Goal: Entertainment & Leisure: Consume media (video, audio)

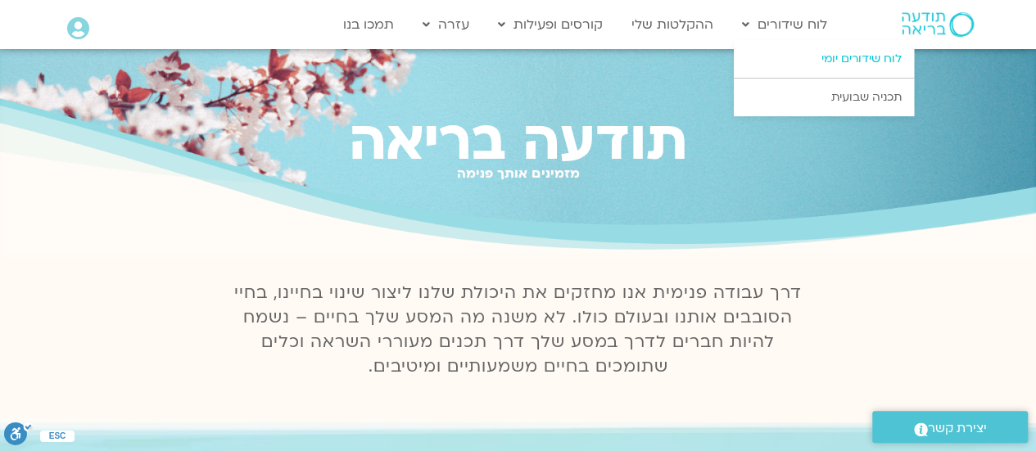
click at [834, 57] on link "לוח שידורים יומי" at bounding box center [824, 59] width 180 height 38
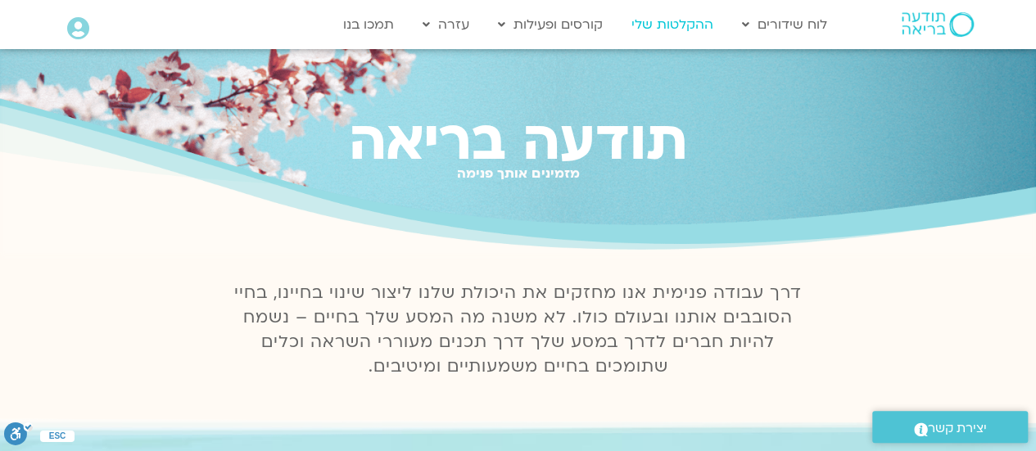
click at [697, 22] on link "ההקלטות שלי" at bounding box center [673, 24] width 98 height 31
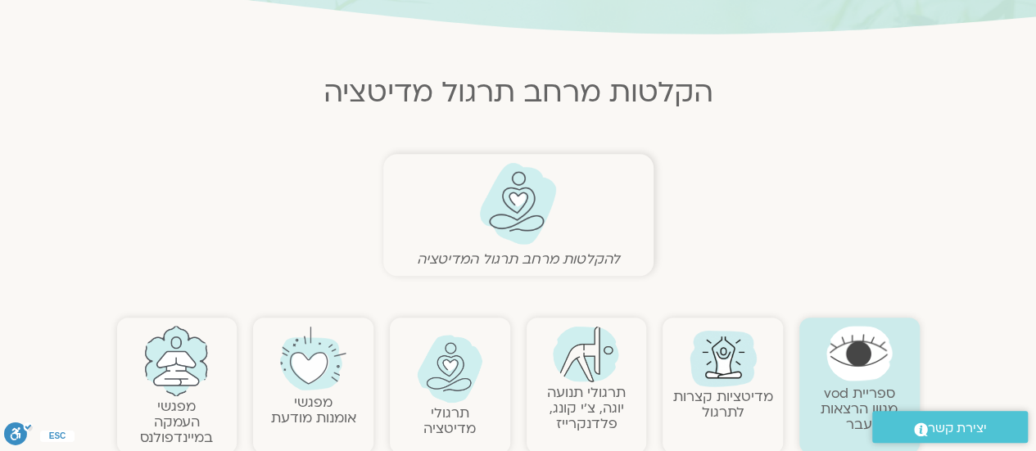
scroll to position [492, 0]
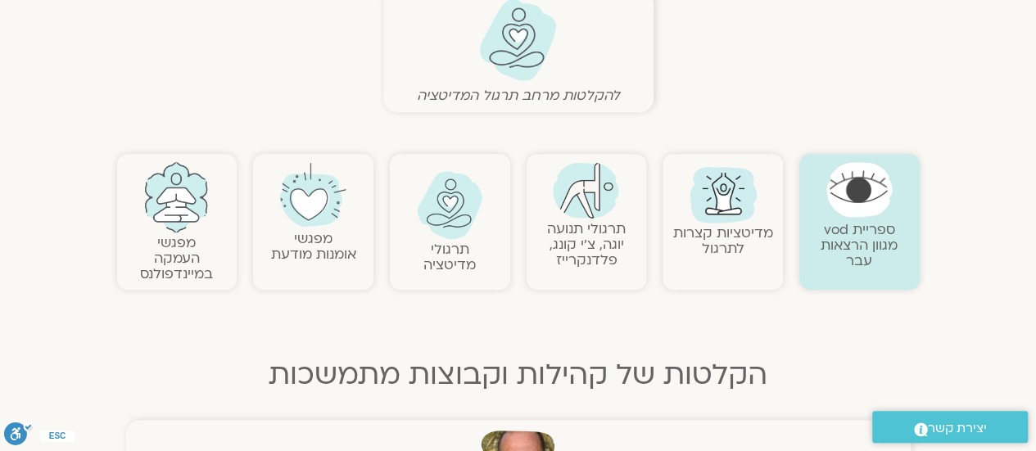
click at [469, 204] on img at bounding box center [450, 205] width 66 height 68
click at [467, 197] on img at bounding box center [450, 205] width 66 height 68
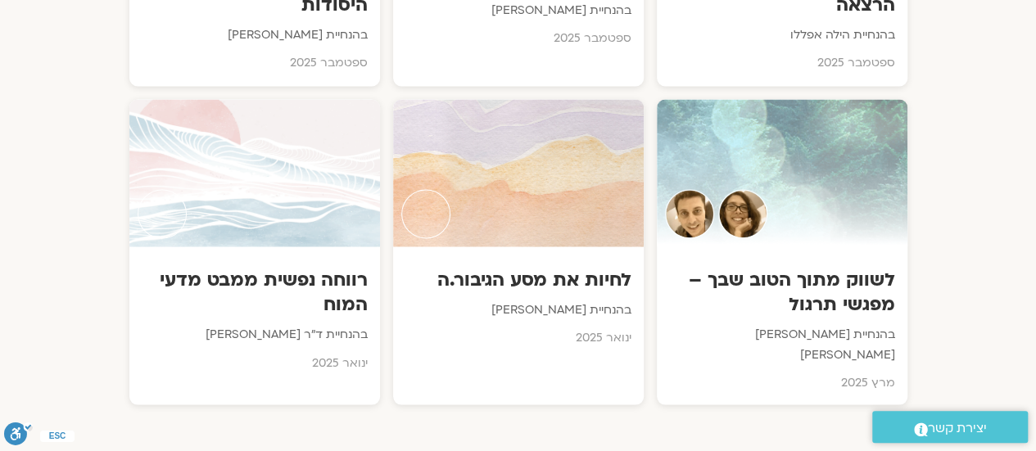
scroll to position [1475, 0]
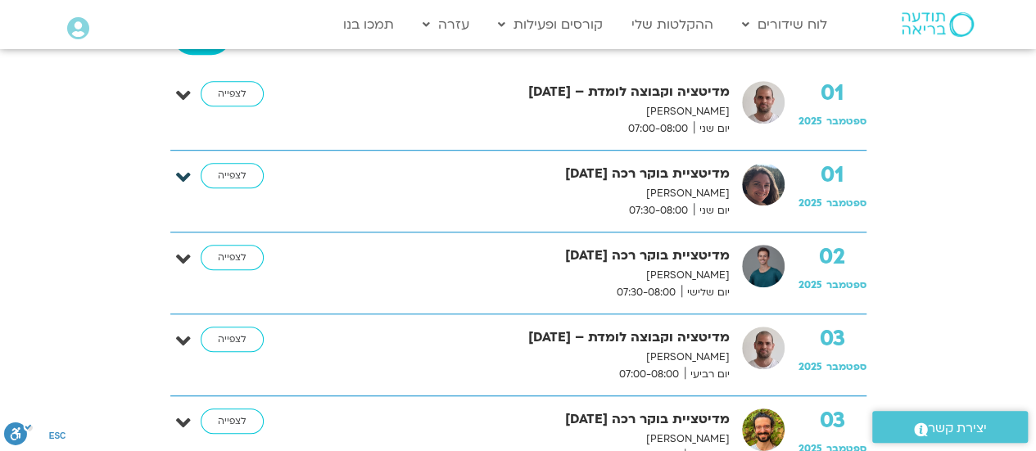
click at [179, 176] on icon at bounding box center [183, 177] width 15 height 23
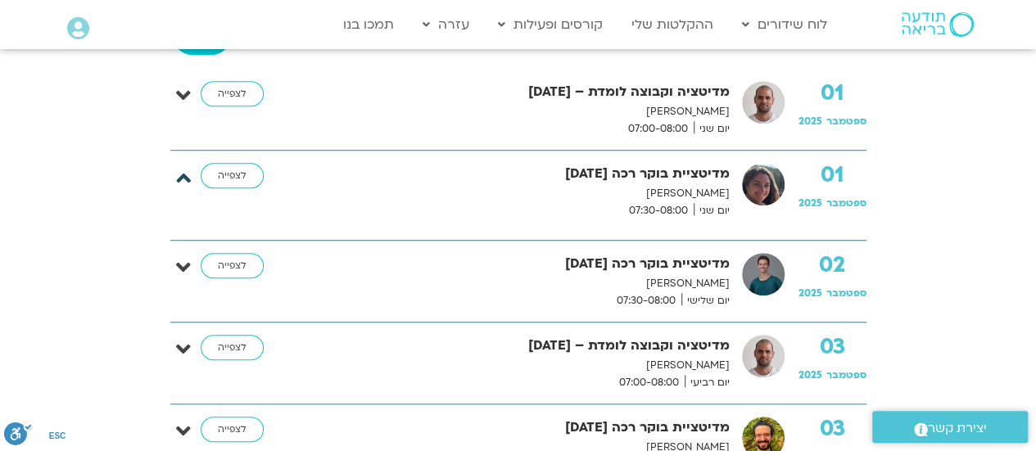
click at [179, 176] on icon at bounding box center [183, 177] width 15 height 23
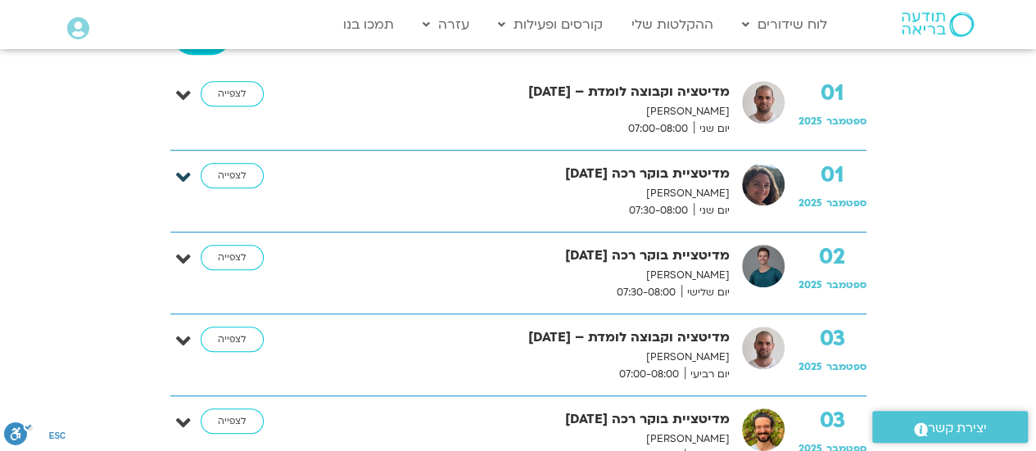
click at [175, 176] on div "01 ספטמבר 2025 מדיטציית בוקר רכה 1.9.25 קרן גל יום שני 07:30-08:00 לצפייה" at bounding box center [518, 191] width 696 height 57
click at [248, 170] on link "לצפייה" at bounding box center [232, 176] width 63 height 26
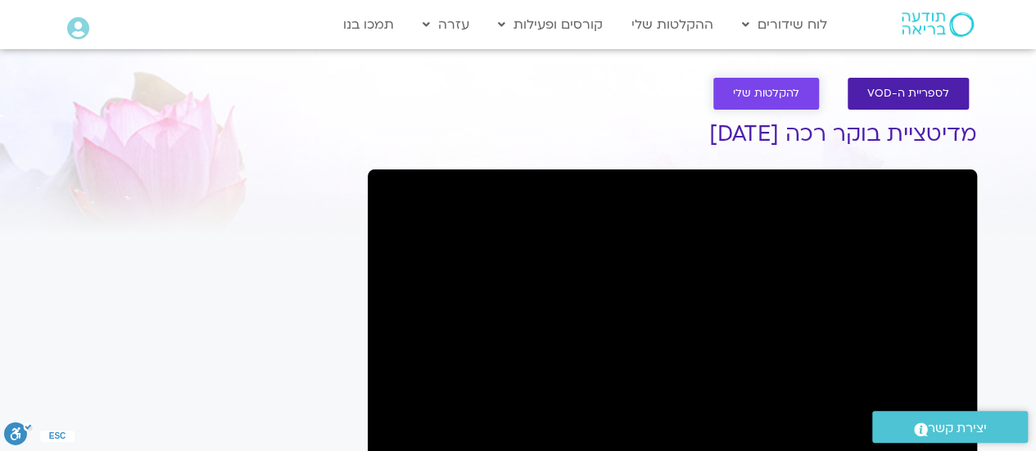
click at [746, 91] on span "להקלטות שלי" at bounding box center [766, 94] width 66 height 12
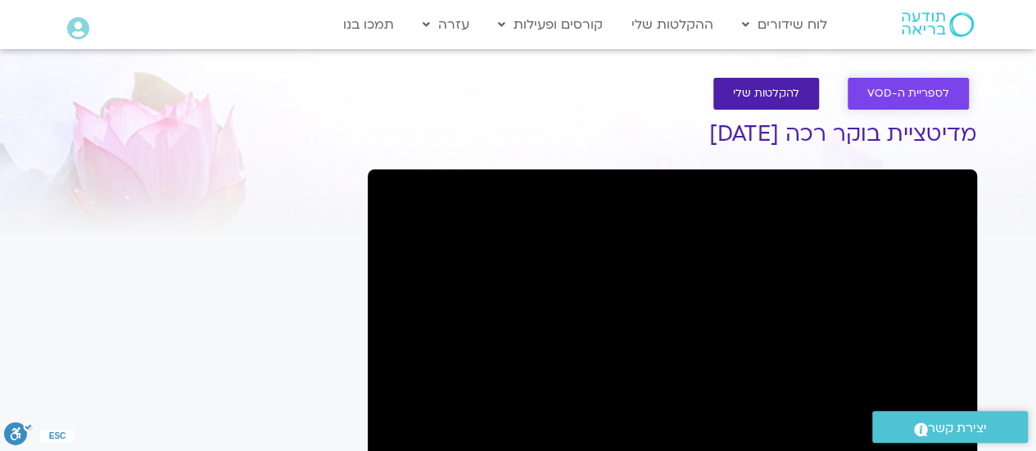
click at [899, 91] on span "לספריית ה-VOD" at bounding box center [909, 94] width 82 height 12
click at [898, 88] on span "לספריית ה-VOD" at bounding box center [909, 94] width 82 height 12
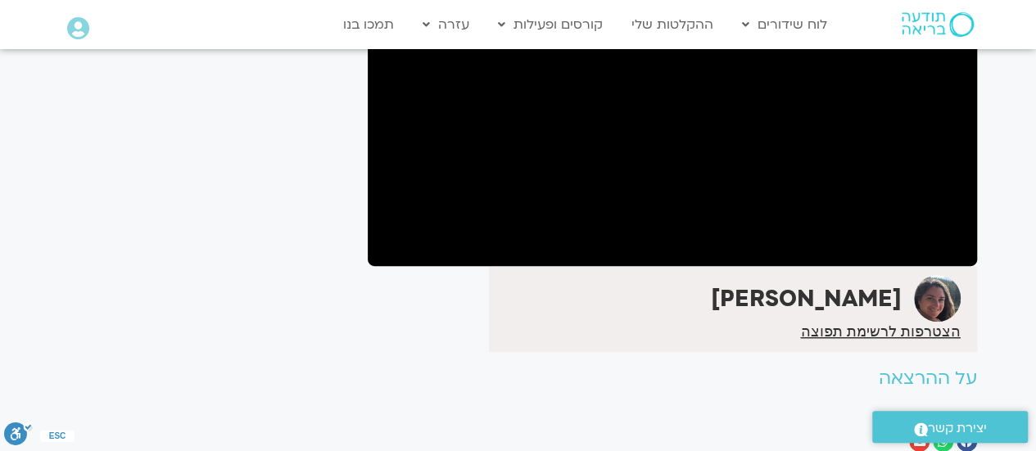
scroll to position [164, 0]
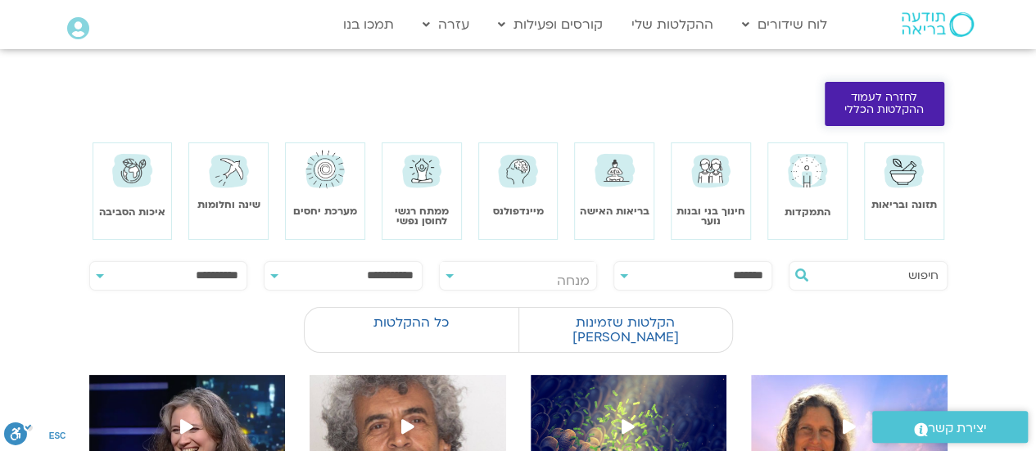
click at [888, 98] on span "לחזרה לעמוד ההקלטות הכללי" at bounding box center [885, 104] width 80 height 25
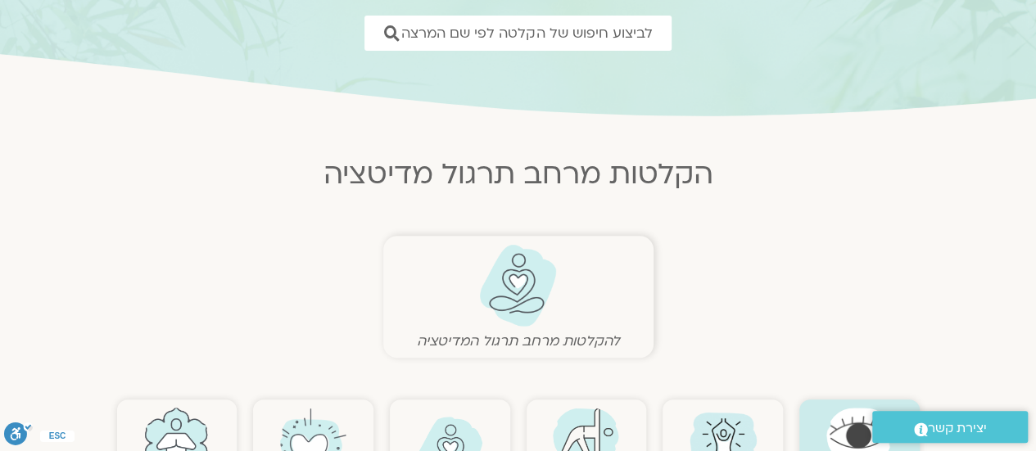
scroll to position [328, 0]
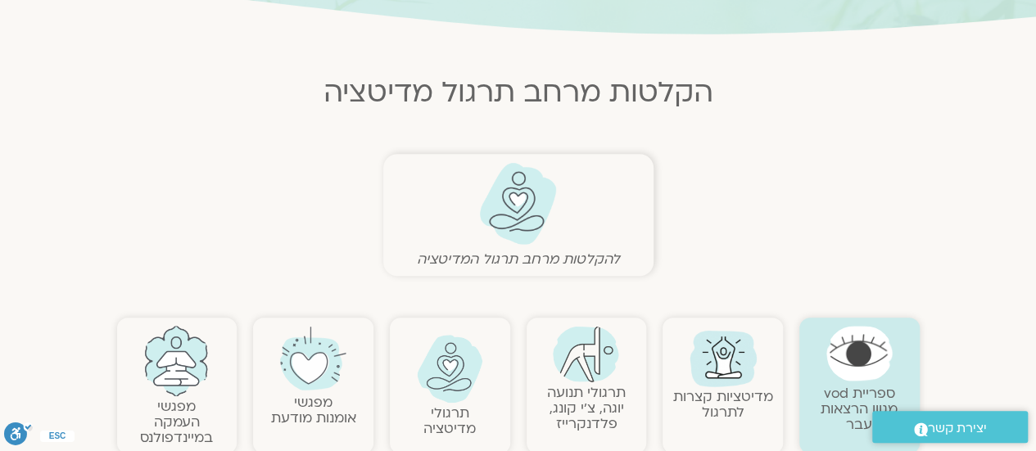
click at [454, 373] on img at bounding box center [450, 369] width 66 height 68
click at [456, 365] on img at bounding box center [450, 369] width 66 height 68
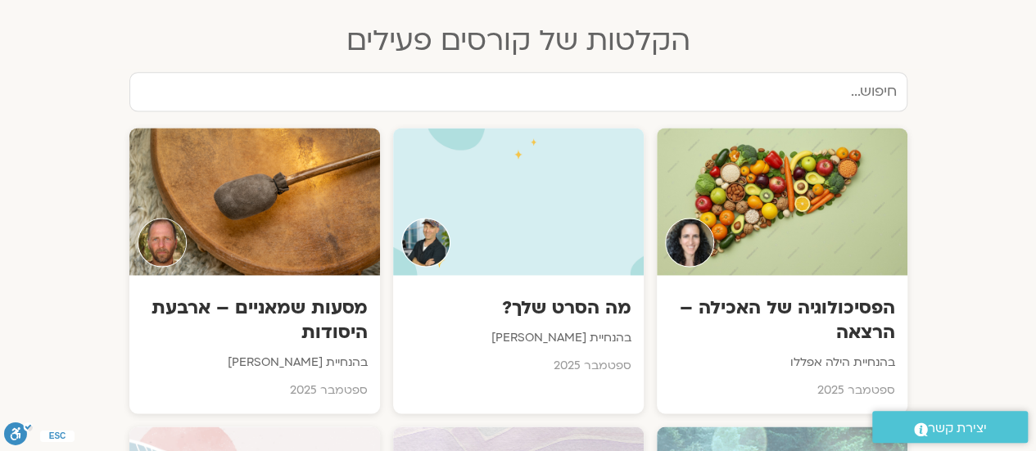
scroll to position [737, 0]
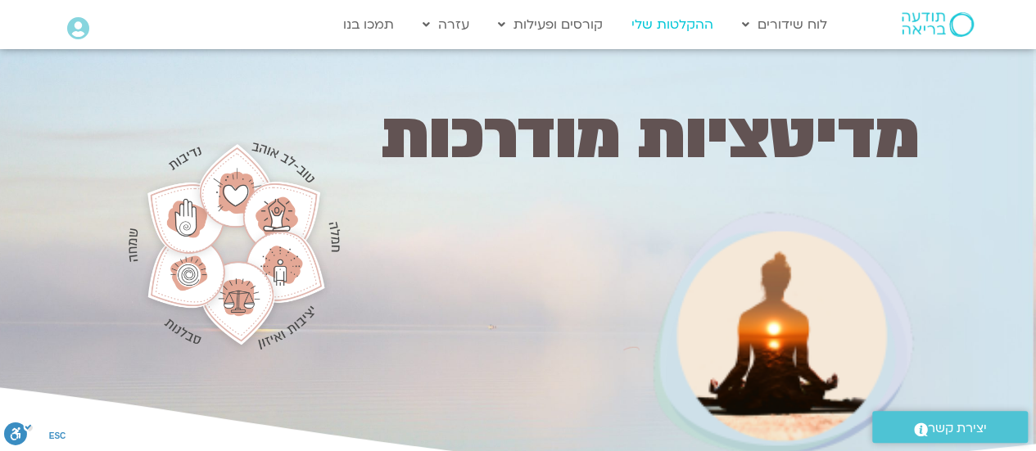
click at [677, 26] on link "ההקלטות שלי" at bounding box center [673, 24] width 98 height 31
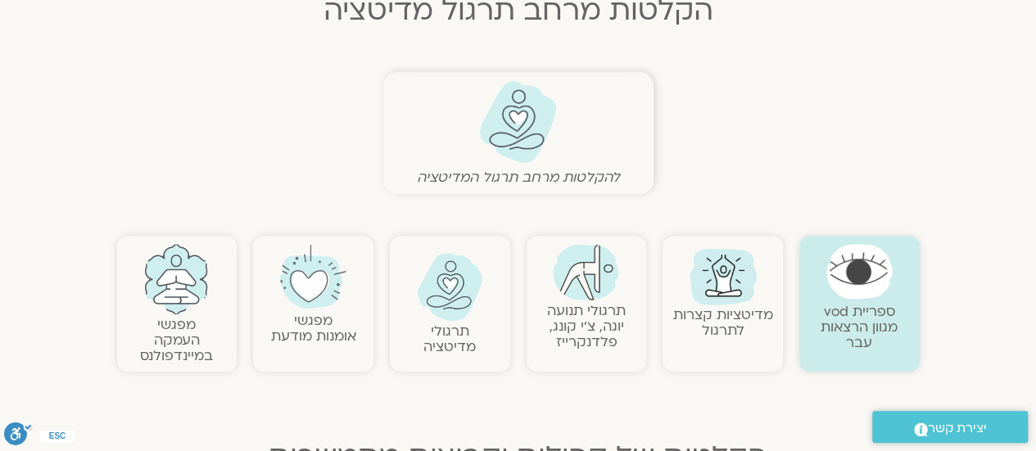
scroll to position [492, 0]
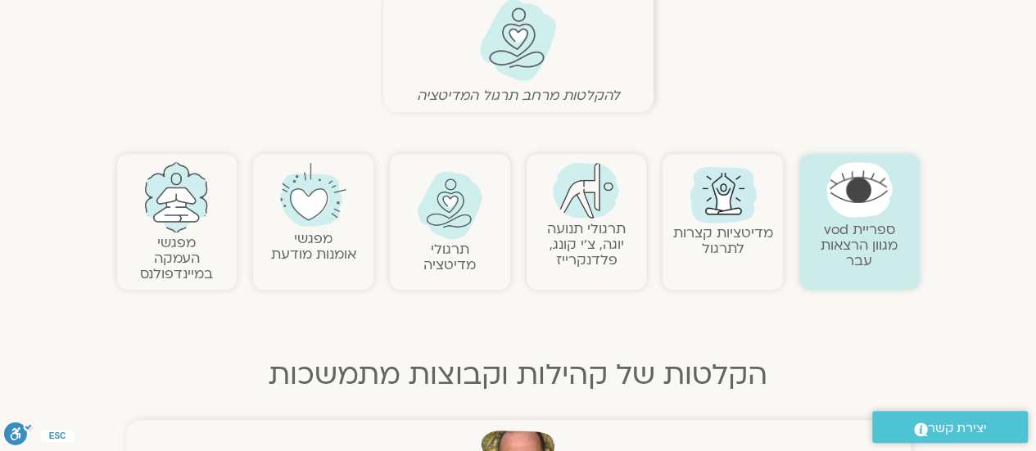
click at [452, 204] on img at bounding box center [450, 205] width 66 height 68
click at [464, 215] on img at bounding box center [450, 205] width 66 height 68
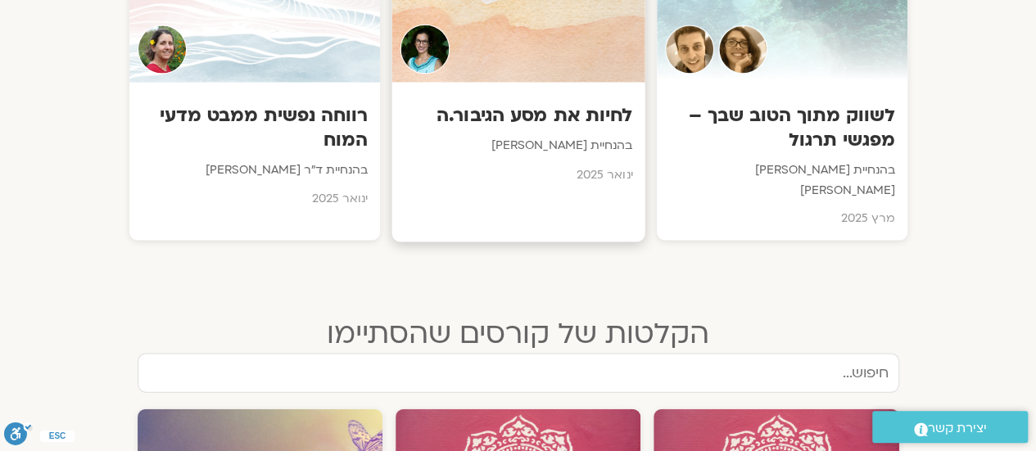
scroll to position [1475, 0]
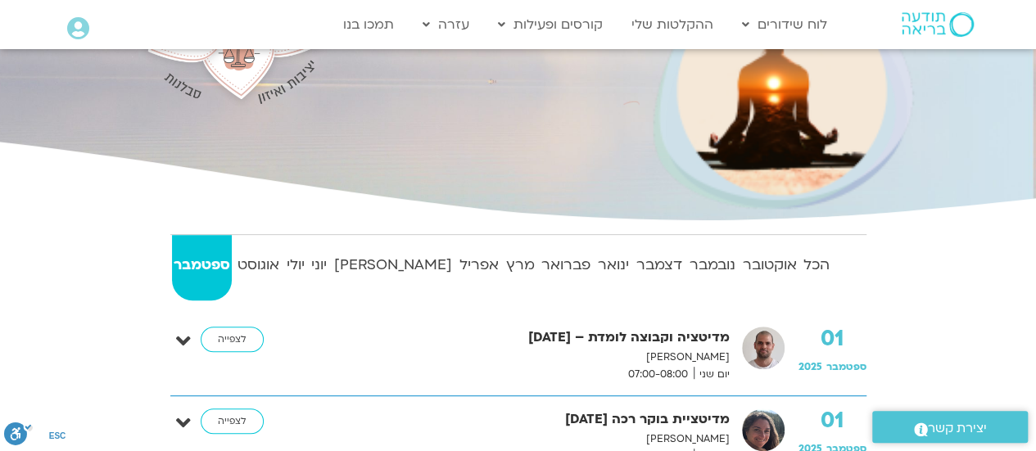
scroll to position [328, 0]
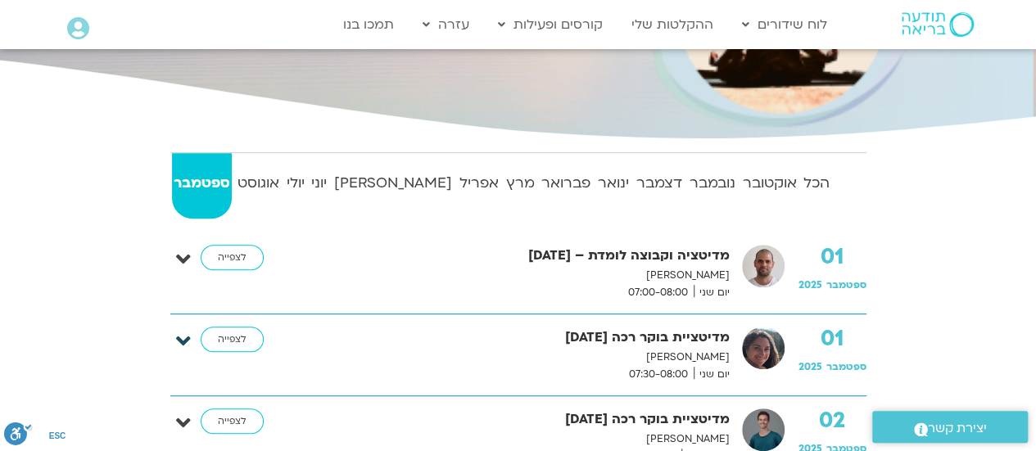
click at [179, 333] on icon at bounding box center [183, 341] width 15 height 23
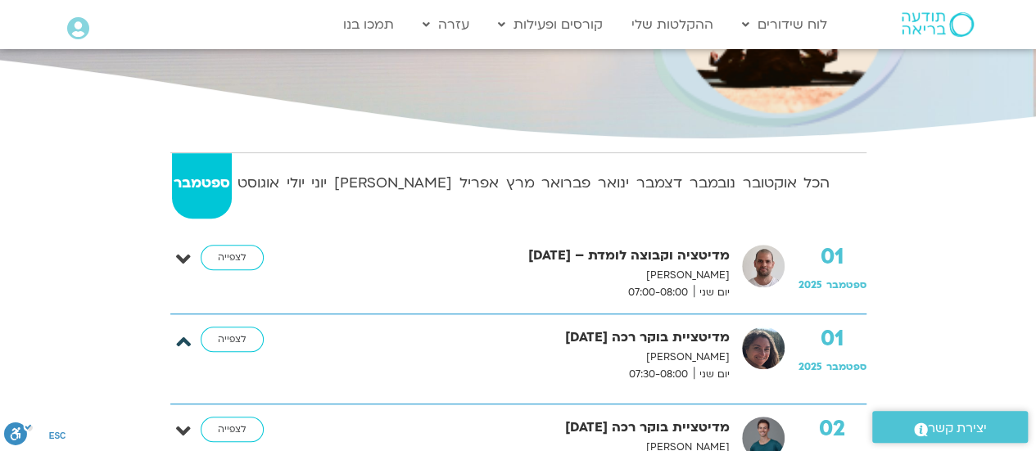
click at [179, 333] on icon at bounding box center [183, 341] width 15 height 23
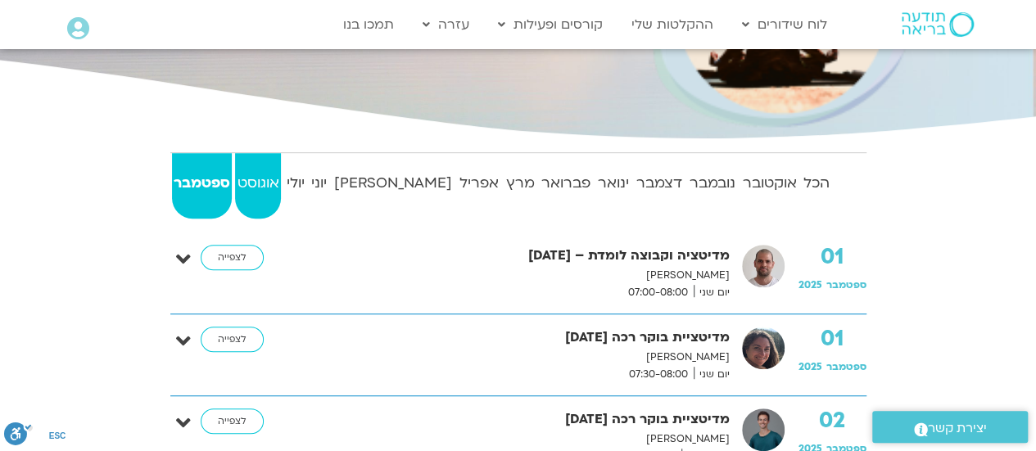
click at [270, 178] on strong "אוגוסט" at bounding box center [258, 183] width 46 height 25
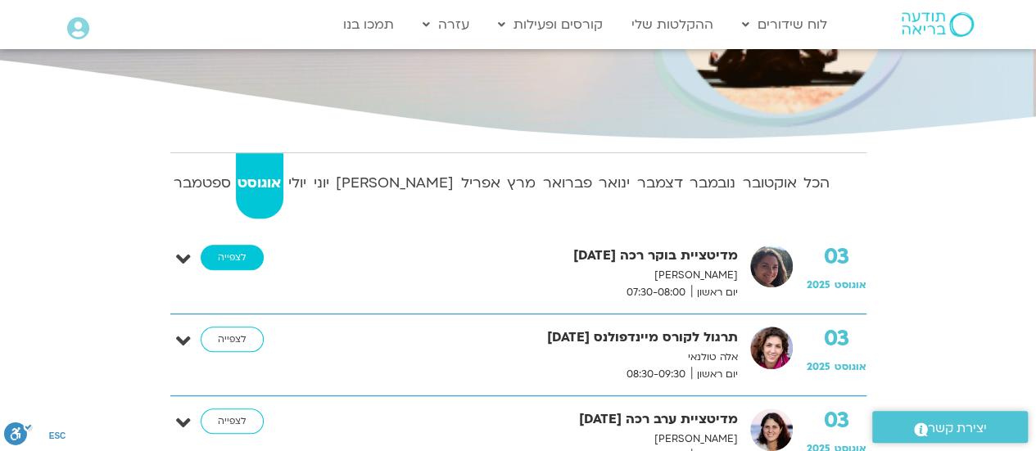
click at [223, 256] on link "לצפייה" at bounding box center [232, 258] width 63 height 26
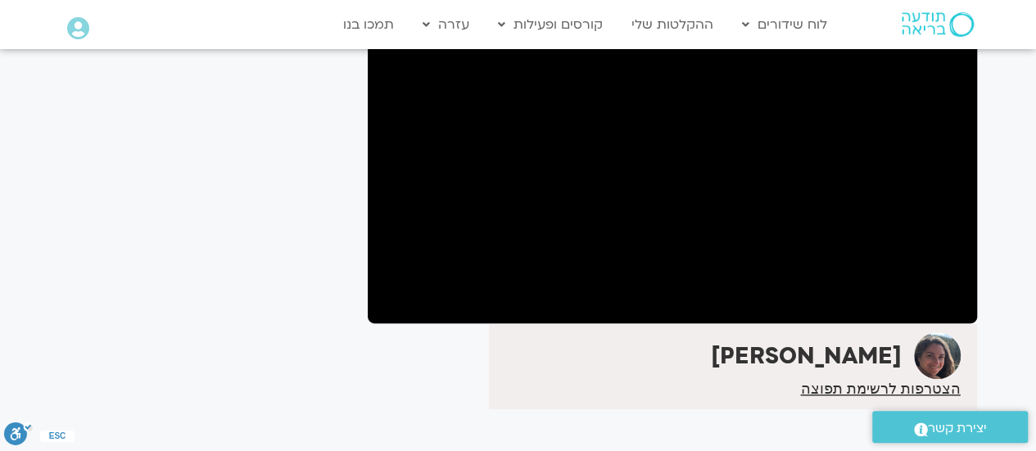
scroll to position [107, 0]
